Goal: Browse casually

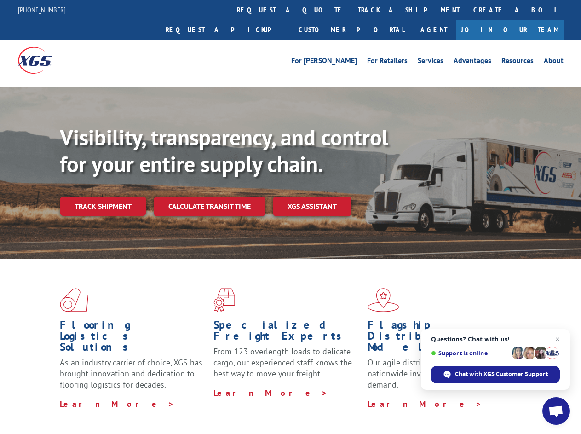
click at [291, 217] on div "Visibility, transparency, and control for your entire supply chain. Track shipm…" at bounding box center [321, 188] width 522 height 128
click at [263, 320] on h1 "Specialized Freight Experts" at bounding box center [287, 333] width 147 height 27
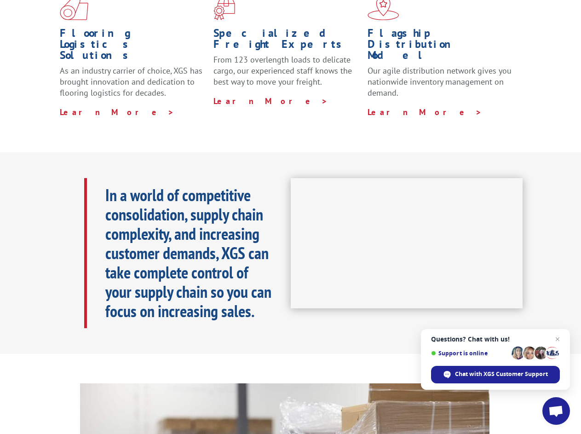
click at [321, 28] on h1 "Specialized Freight Experts" at bounding box center [287, 41] width 147 height 27
click at [379, 28] on h1 "Flagship Distribution Model" at bounding box center [441, 47] width 147 height 38
click at [103, 186] on div "In a world of competitive consolidation, supply chain complexity, and increasin…" at bounding box center [187, 253] width 207 height 150
click at [209, 186] on b "In a world of competitive consolidation, supply chain complexity, and increasin…" at bounding box center [188, 253] width 166 height 138
click at [557, 411] on span "Open chat" at bounding box center [556, 412] width 15 height 13
